Goal: Task Accomplishment & Management: Use online tool/utility

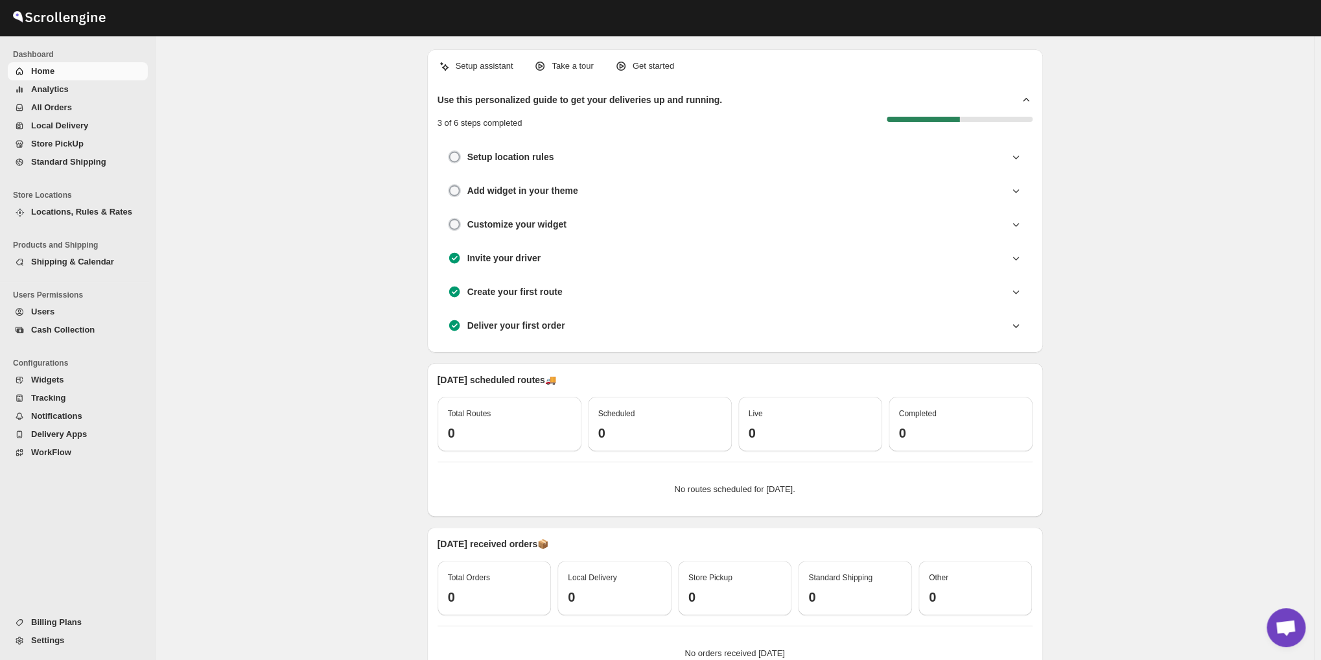
scroll to position [4188, 0]
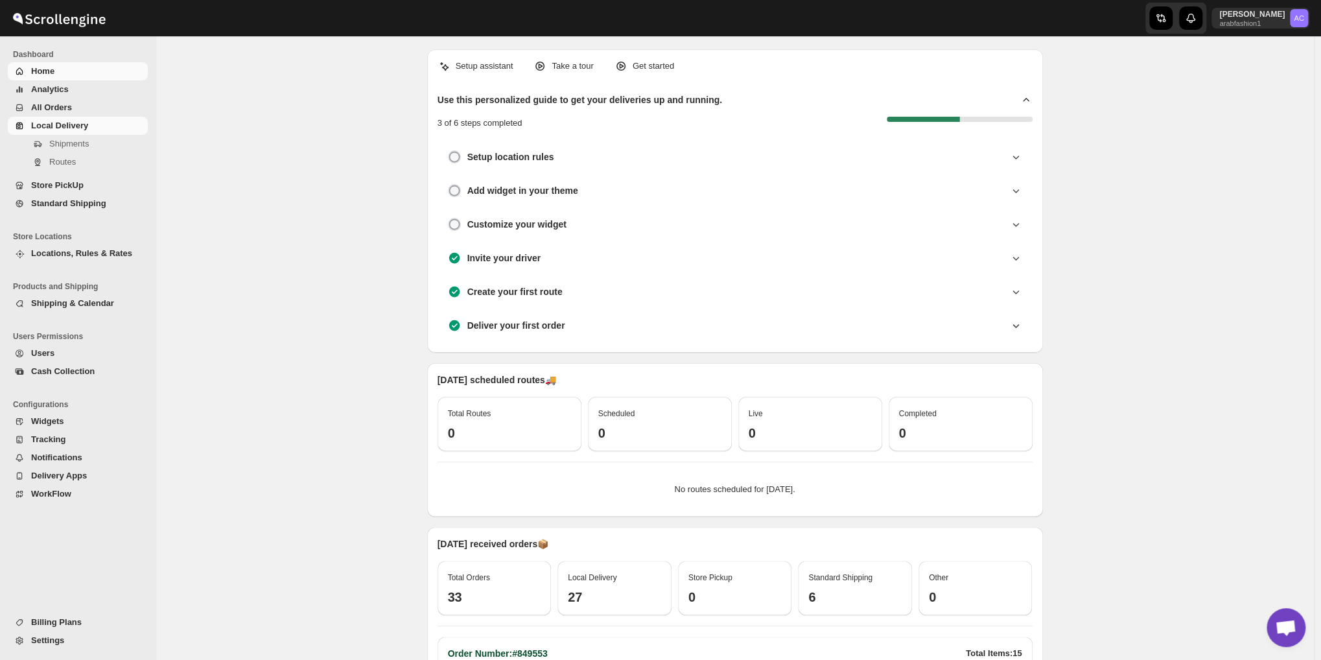
click at [64, 126] on span "Local Delivery" at bounding box center [59, 126] width 57 height 10
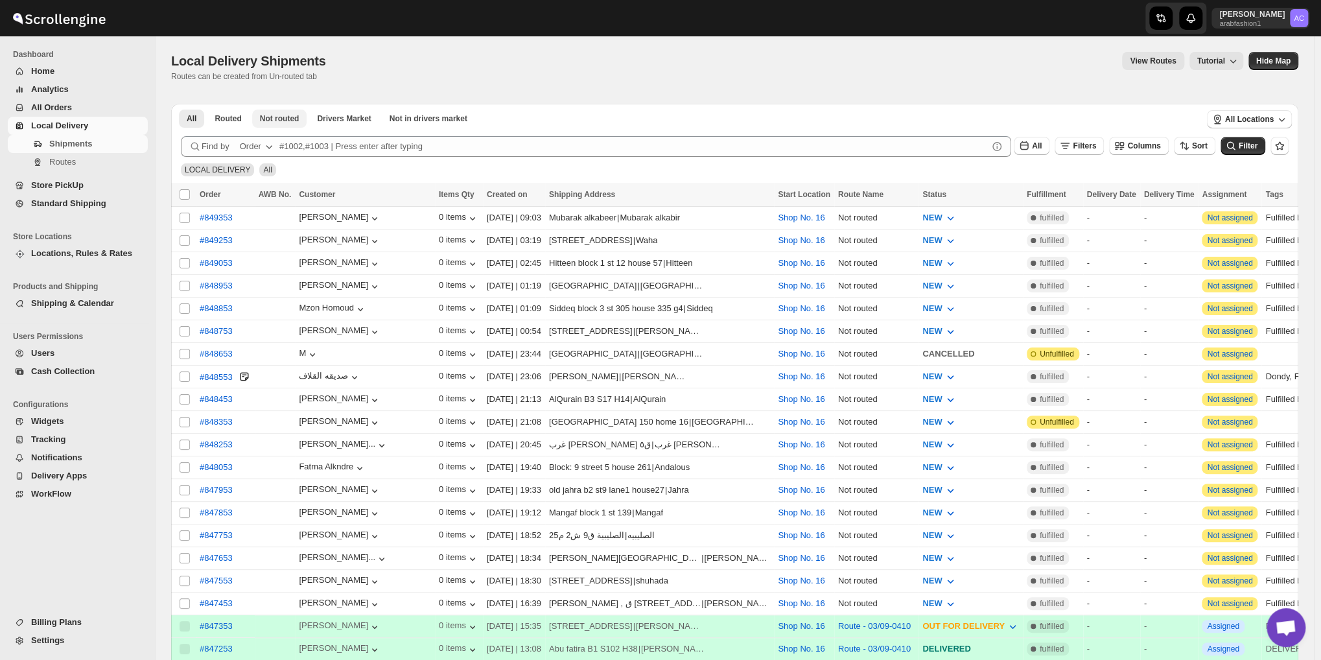
click at [272, 112] on button "Not routed" at bounding box center [279, 119] width 55 height 18
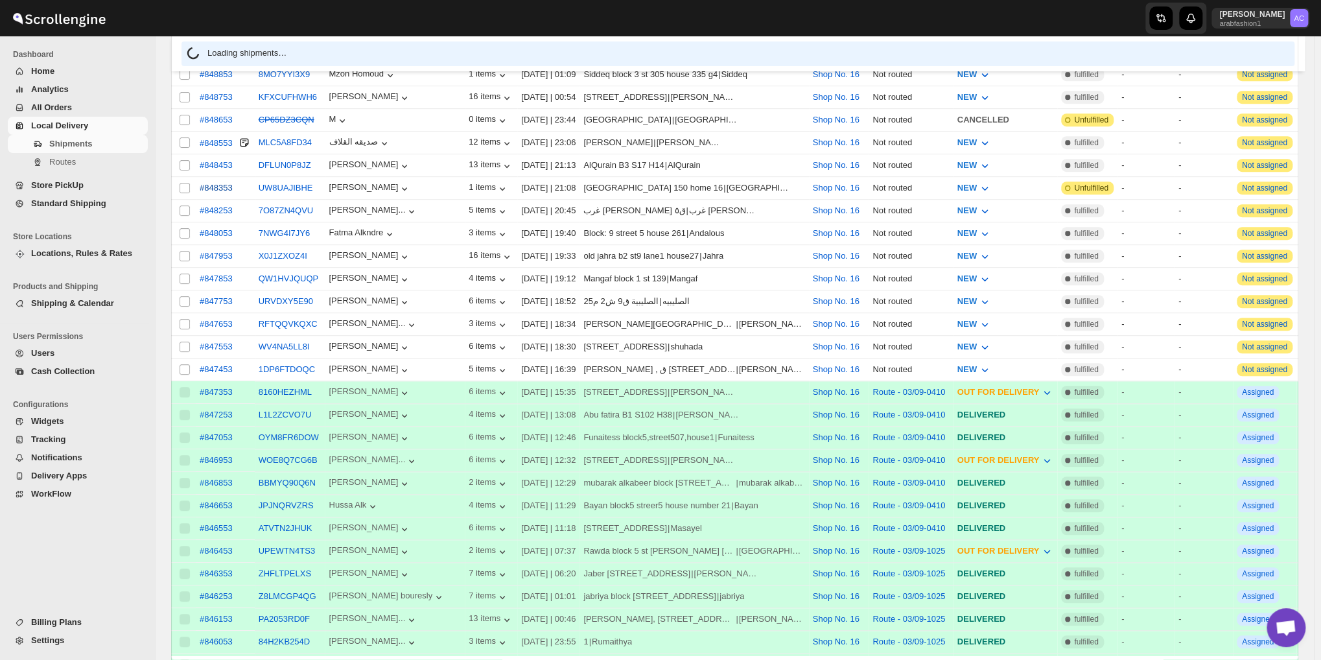
scroll to position [108, 0]
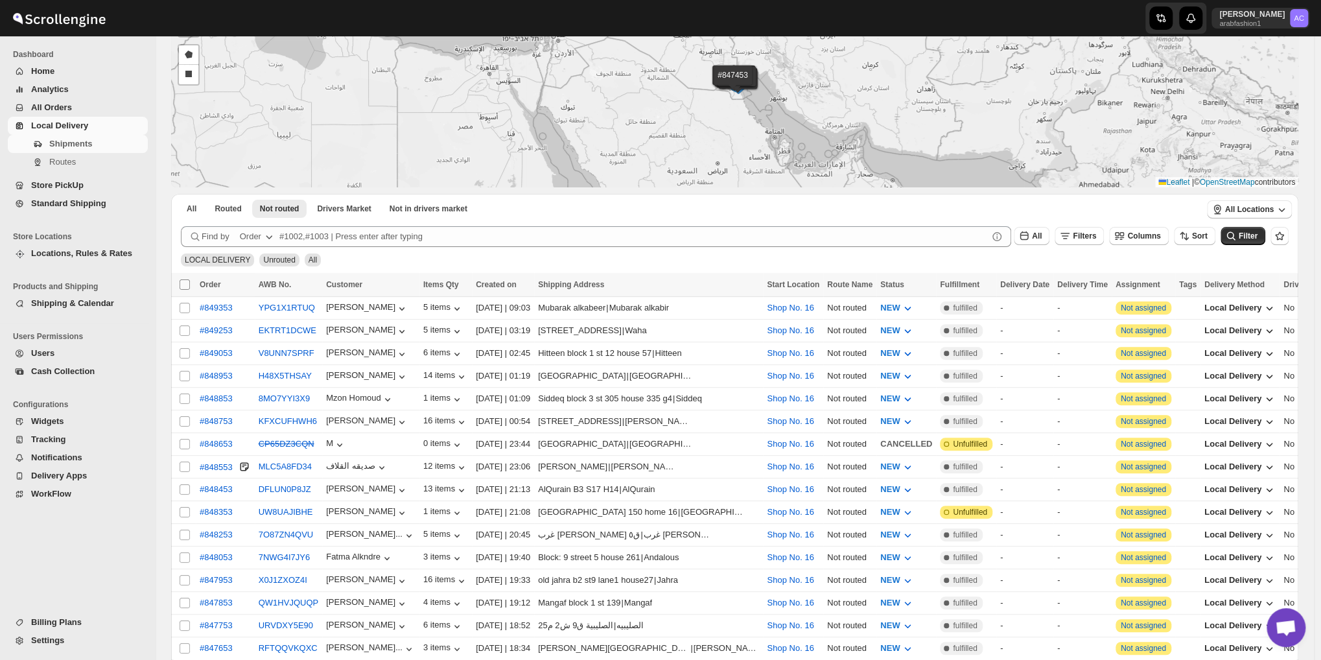
click at [187, 286] on input "Select all shipments" at bounding box center [185, 284] width 10 height 10
checkbox input "true"
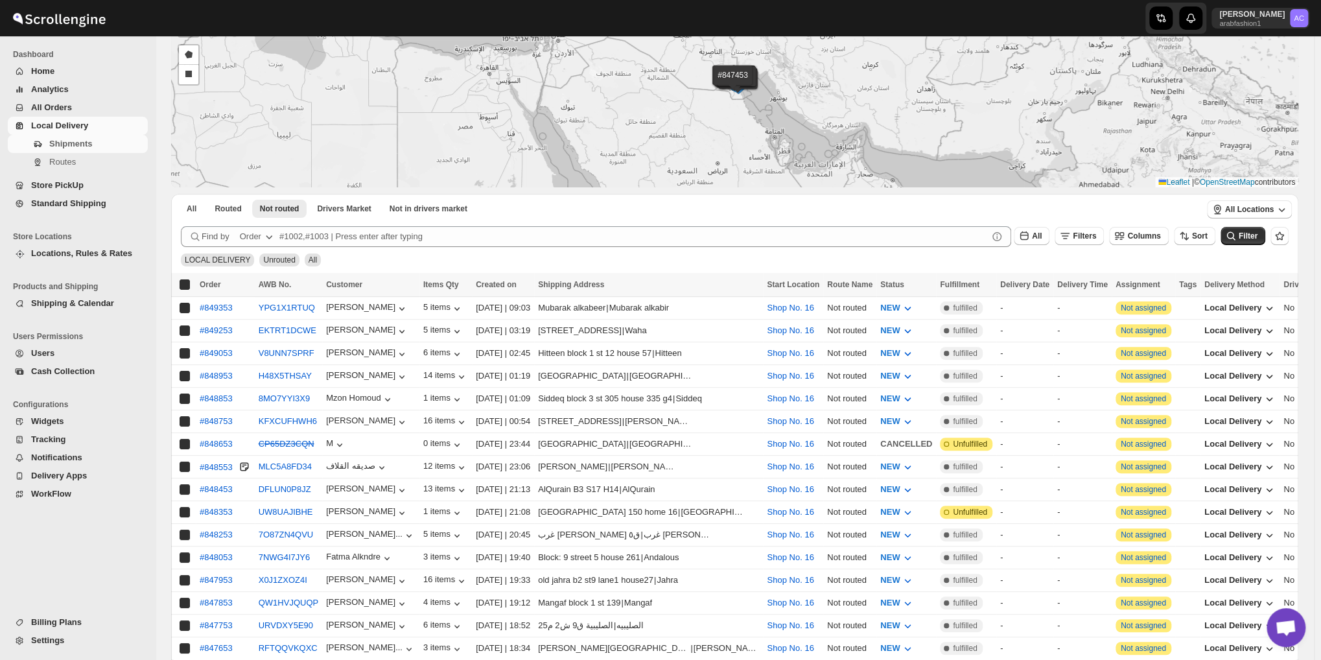
checkbox input "true"
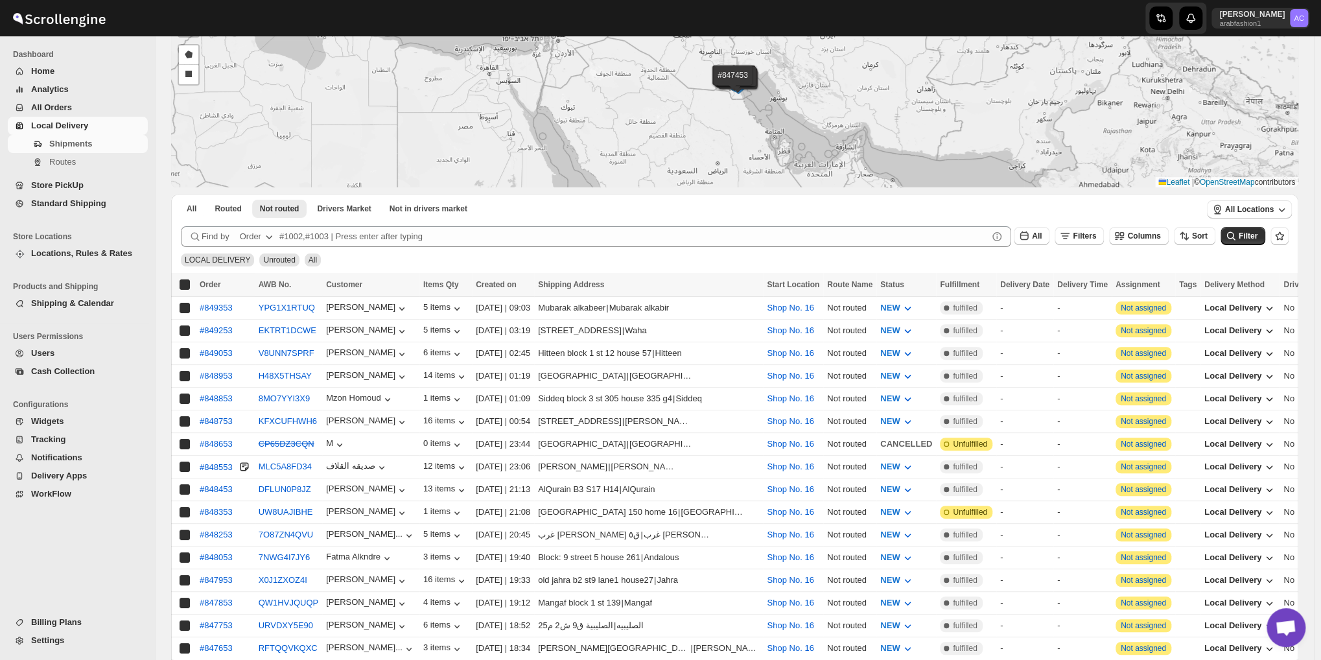
checkbox input "true"
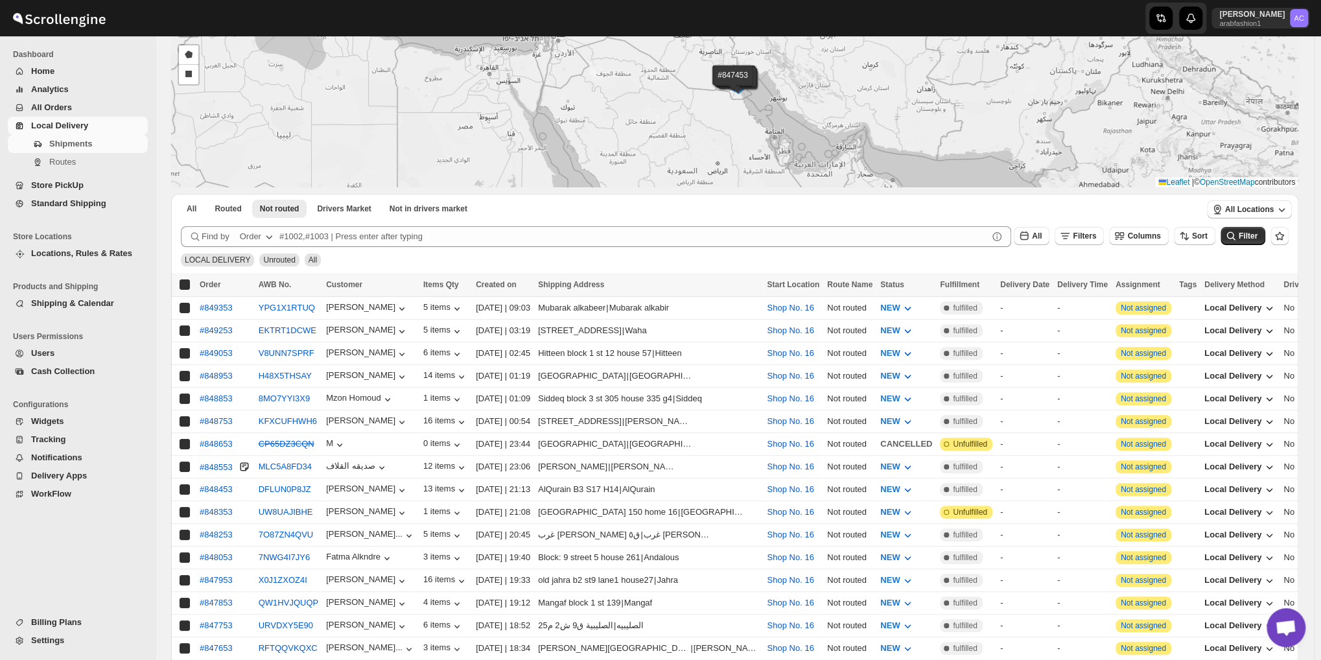
checkbox input "true"
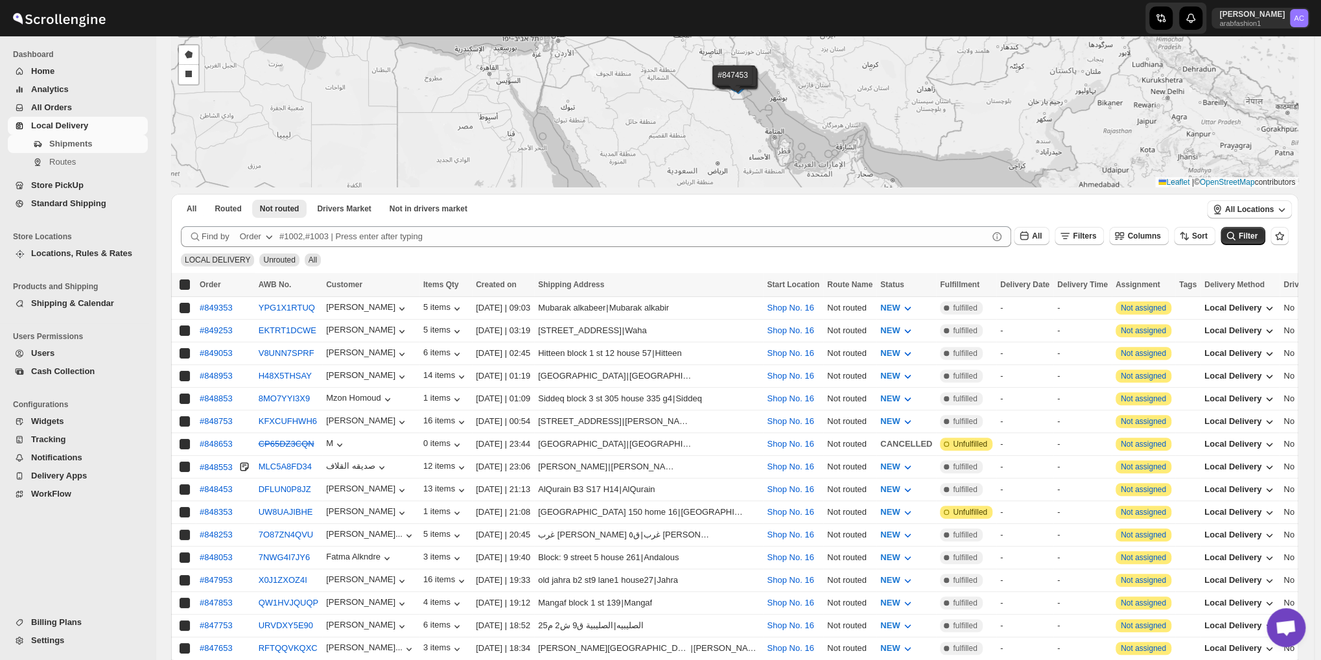
checkbox input "true"
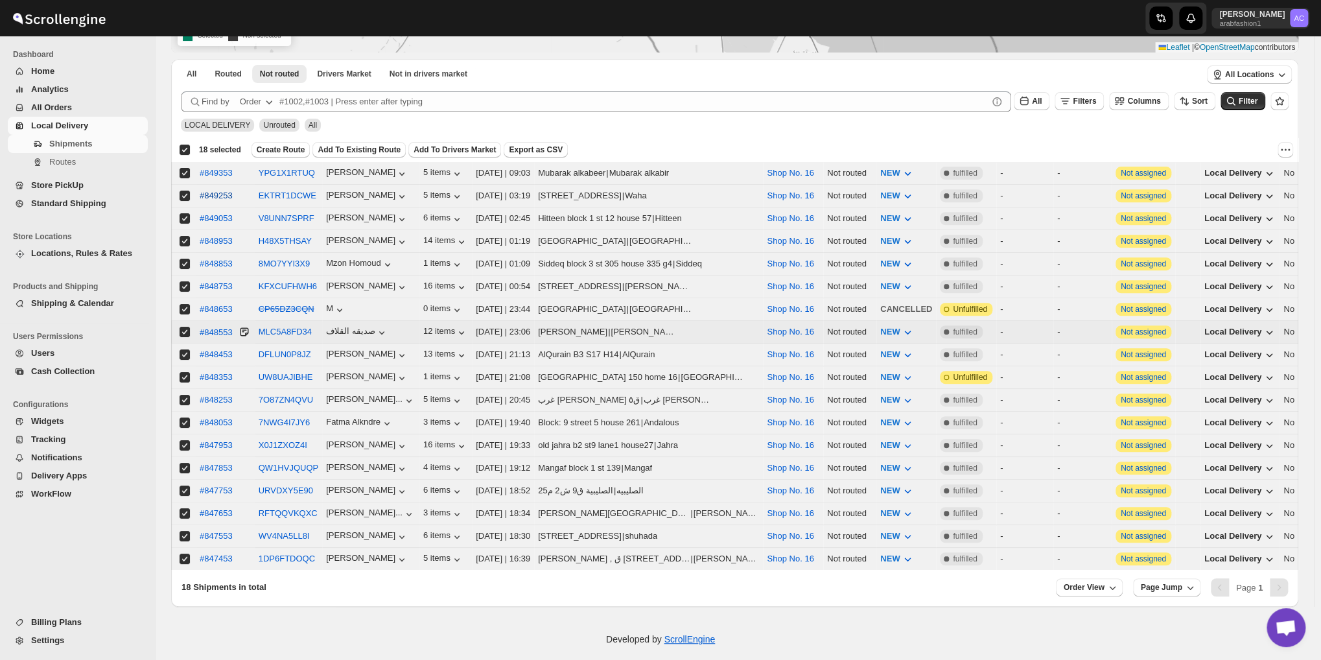
scroll to position [243, 0]
click at [186, 372] on input "Select shipment" at bounding box center [185, 377] width 10 height 10
checkbox input "false"
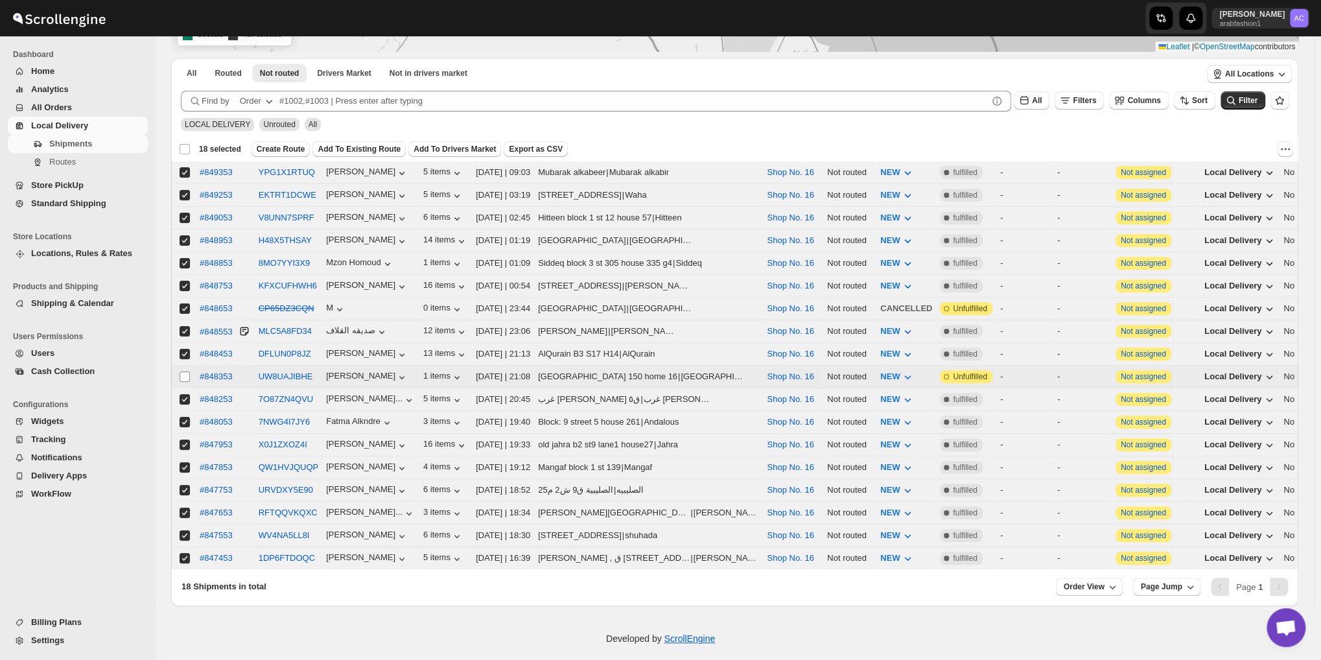
checkbox input "false"
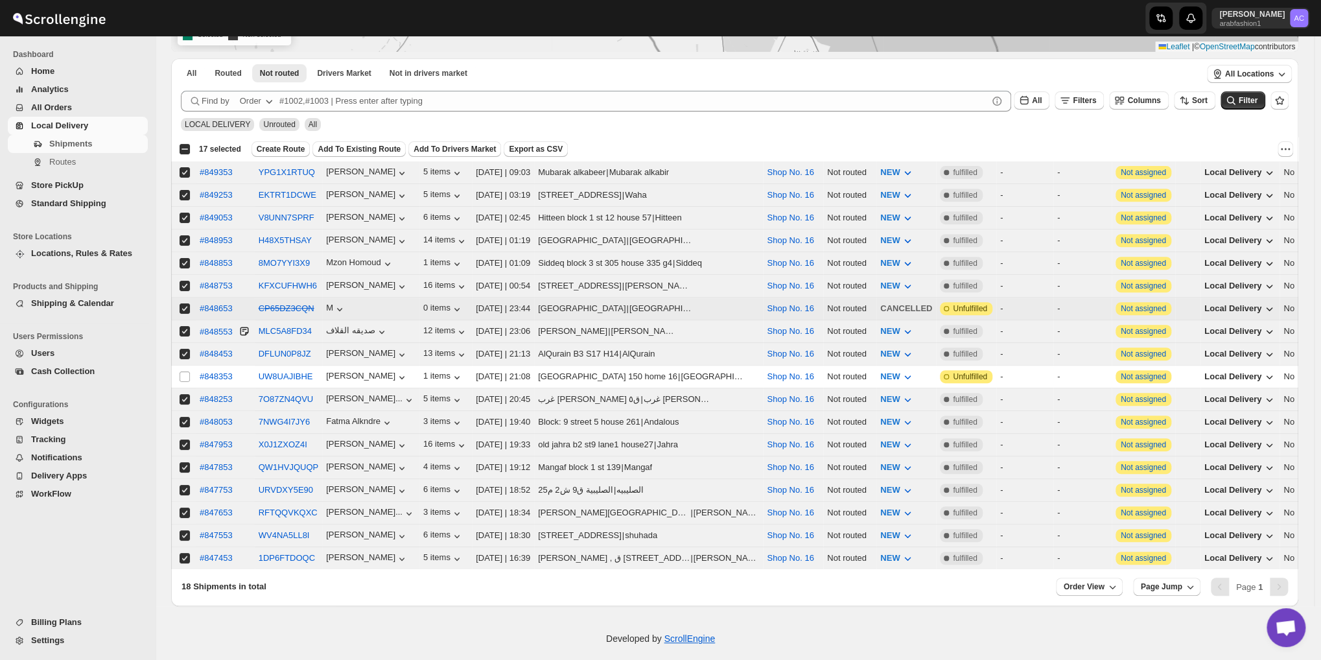
click at [187, 303] on input "Select shipment" at bounding box center [185, 308] width 10 height 10
checkbox input "false"
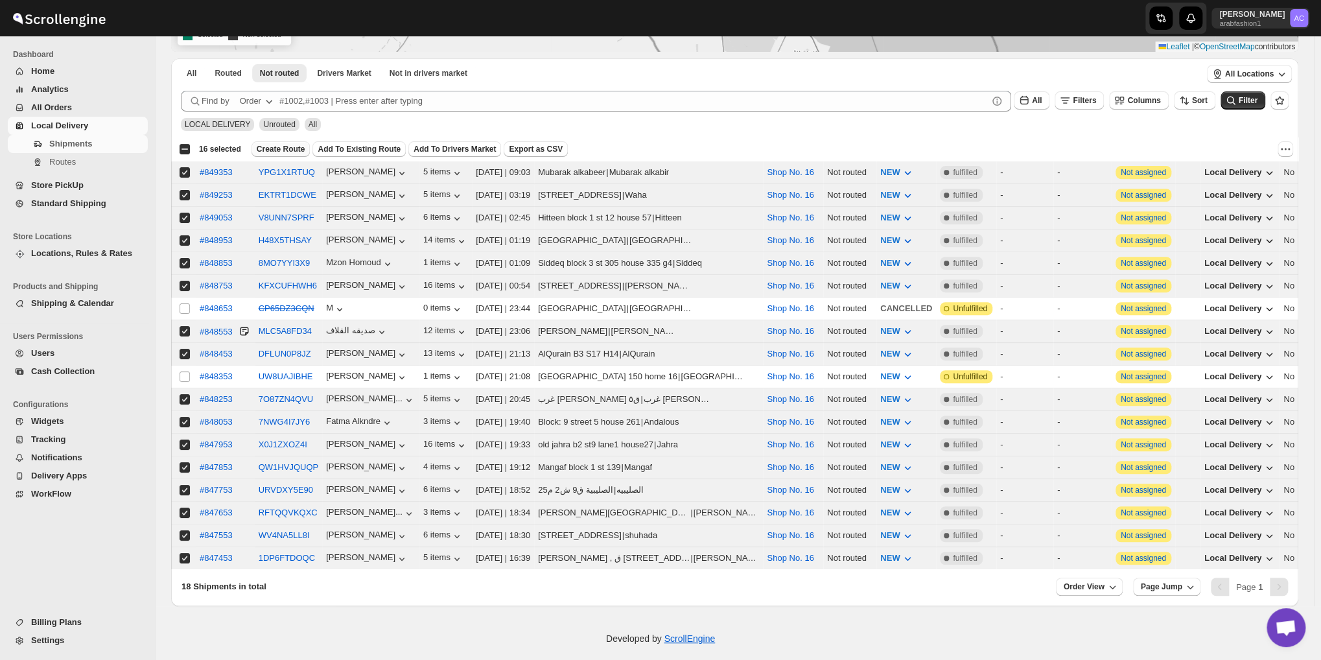
click at [292, 143] on button "Create Route" at bounding box center [281, 149] width 59 height 16
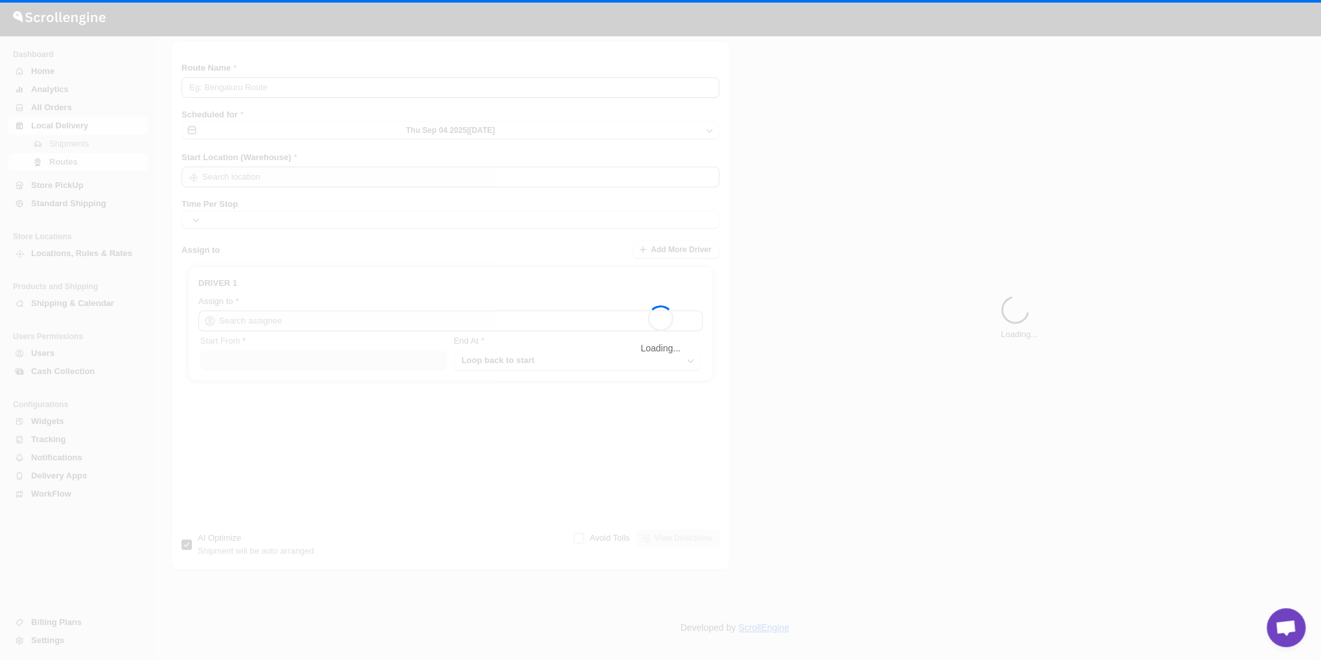
type input "Route - 04/09-1139"
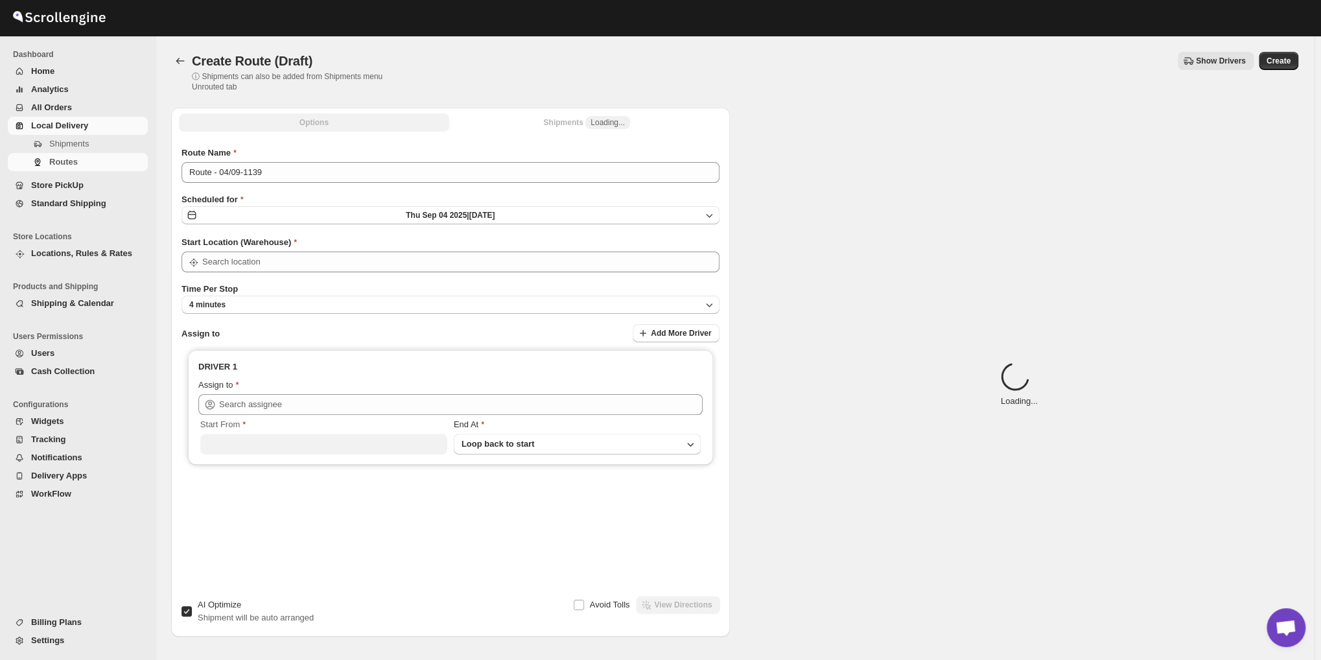
type input "Shop No. 16"
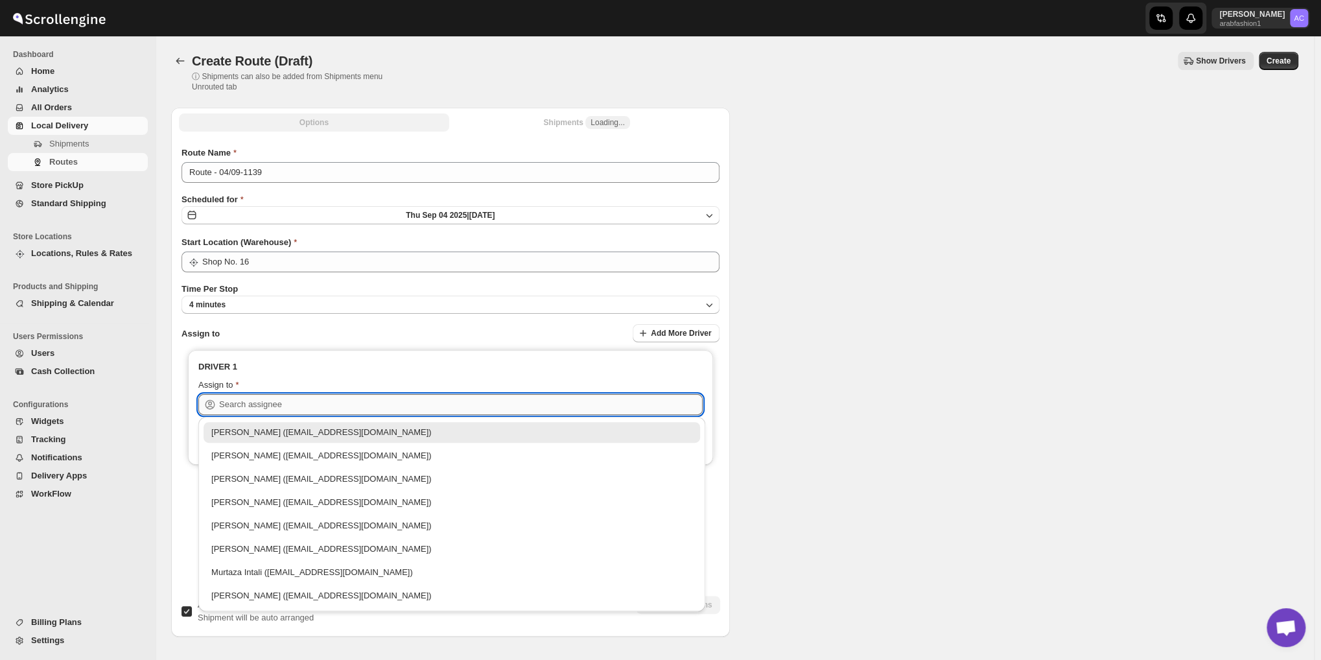
click at [356, 397] on input "text" at bounding box center [461, 404] width 484 height 21
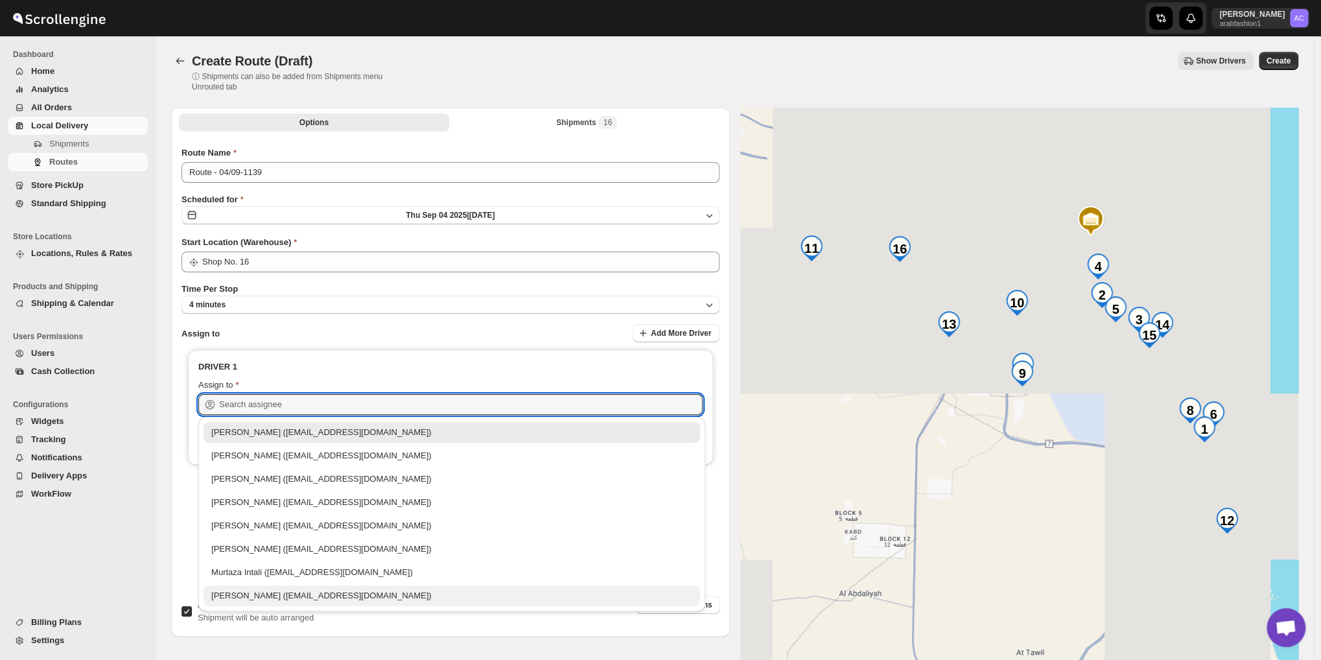
click at [377, 601] on div "[PERSON_NAME] ([EMAIL_ADDRESS][DOMAIN_NAME])" at bounding box center [451, 595] width 481 height 13
type input "[PERSON_NAME] ([EMAIL_ADDRESS][DOMAIN_NAME])"
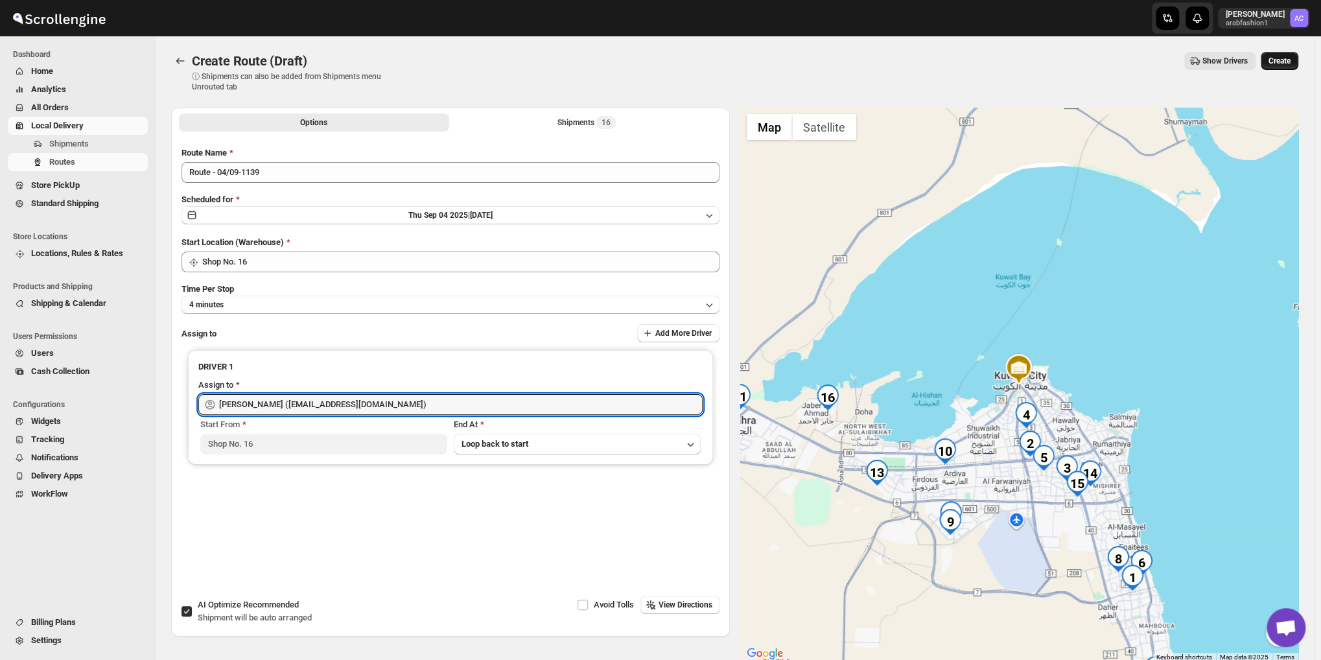
click at [1281, 64] on span "Create" at bounding box center [1280, 61] width 22 height 10
